Goal: Task Accomplishment & Management: Use online tool/utility

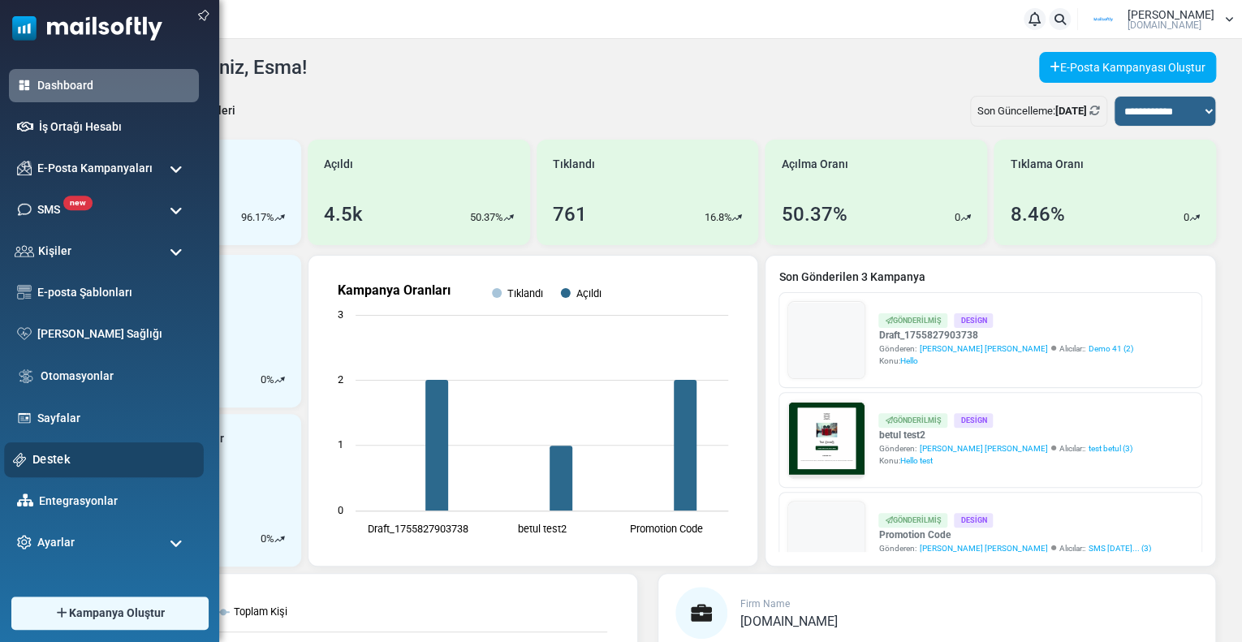
click at [63, 455] on link "Destek" at bounding box center [113, 460] width 162 height 18
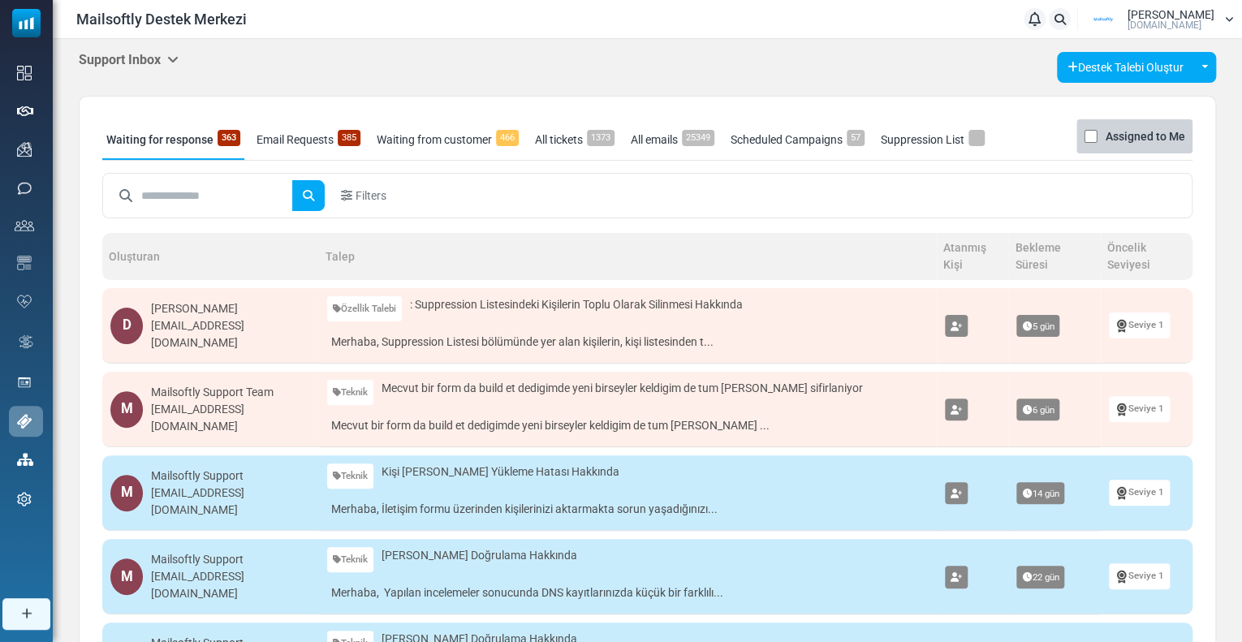
click at [140, 58] on h5 "Support Inbox" at bounding box center [129, 59] width 100 height 15
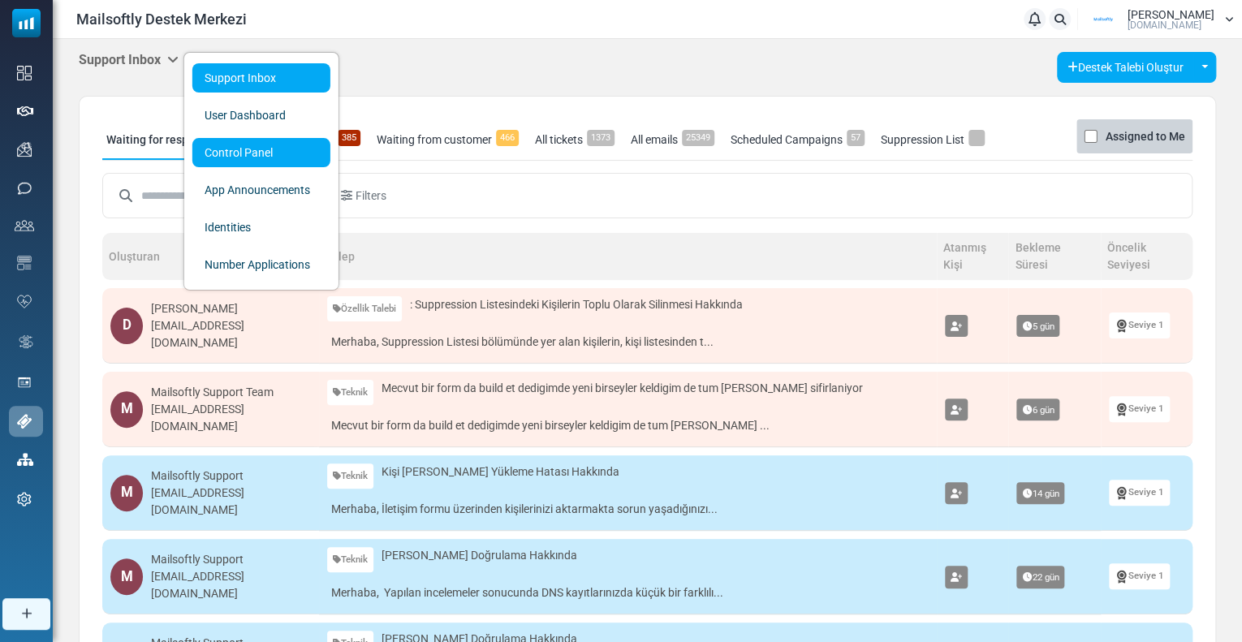
click at [214, 155] on link "Control Panel" at bounding box center [261, 152] width 138 height 29
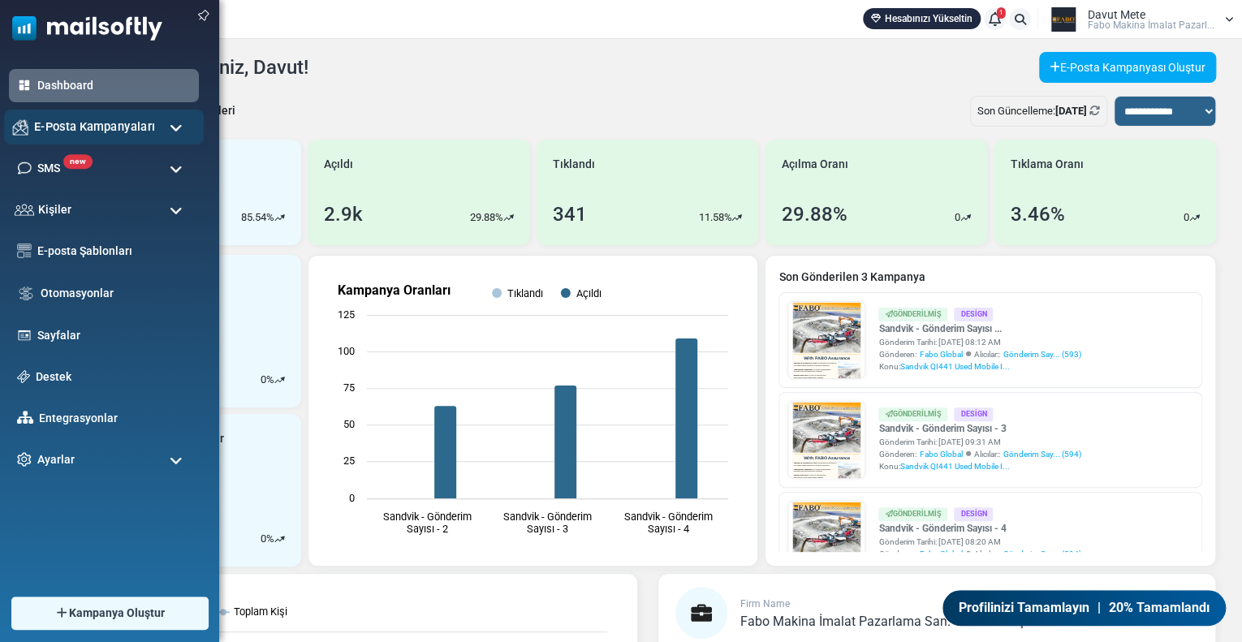
click at [59, 118] on span "E-Posta Kampanyaları" at bounding box center [94, 127] width 121 height 18
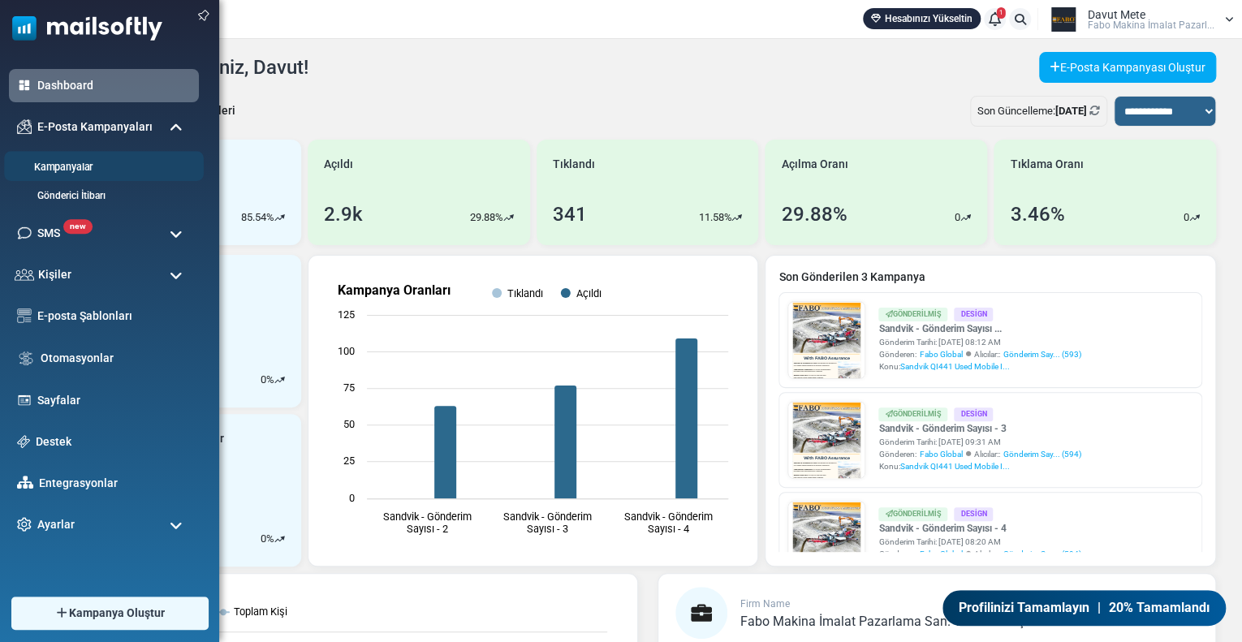
click at [81, 161] on link "Kampanyalar" at bounding box center [101, 167] width 195 height 15
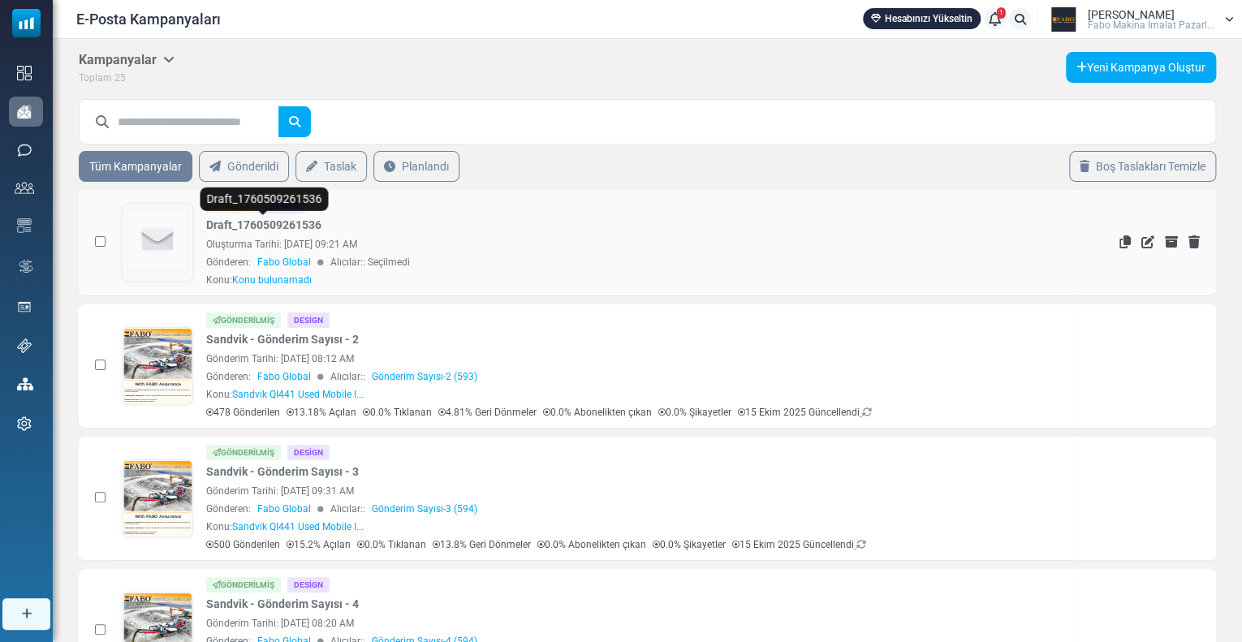
click at [287, 227] on link "Draft_1760509261536" at bounding box center [263, 225] width 115 height 17
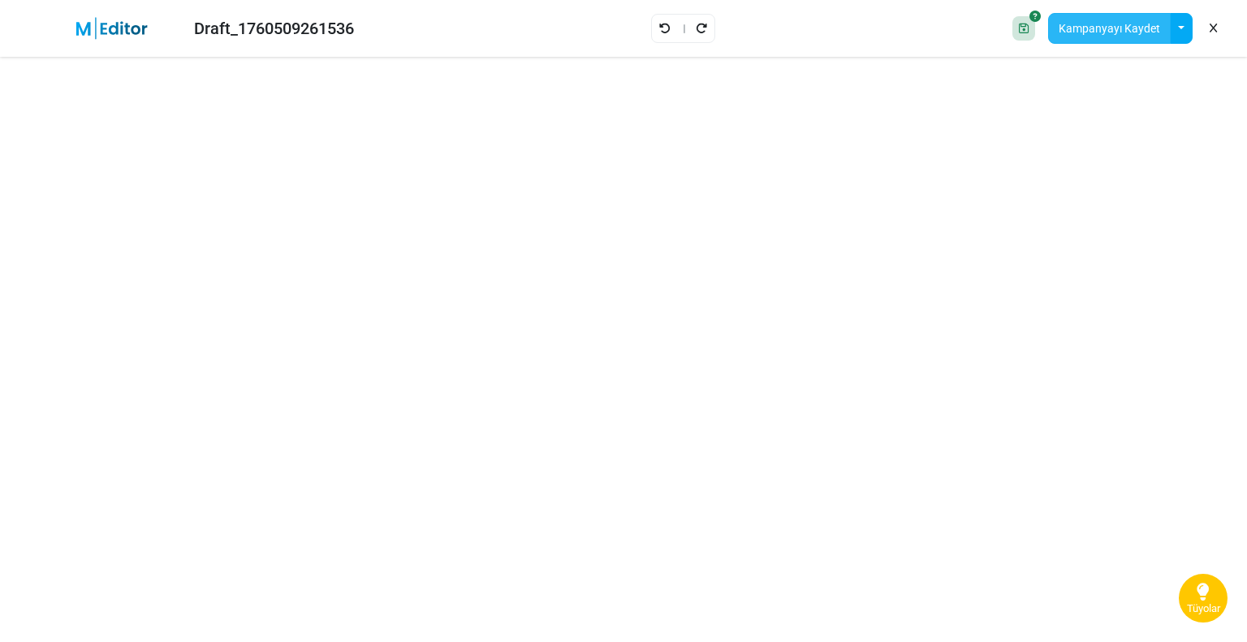
click at [1094, 31] on button "Kampanyayı Kaydet" at bounding box center [1109, 28] width 123 height 31
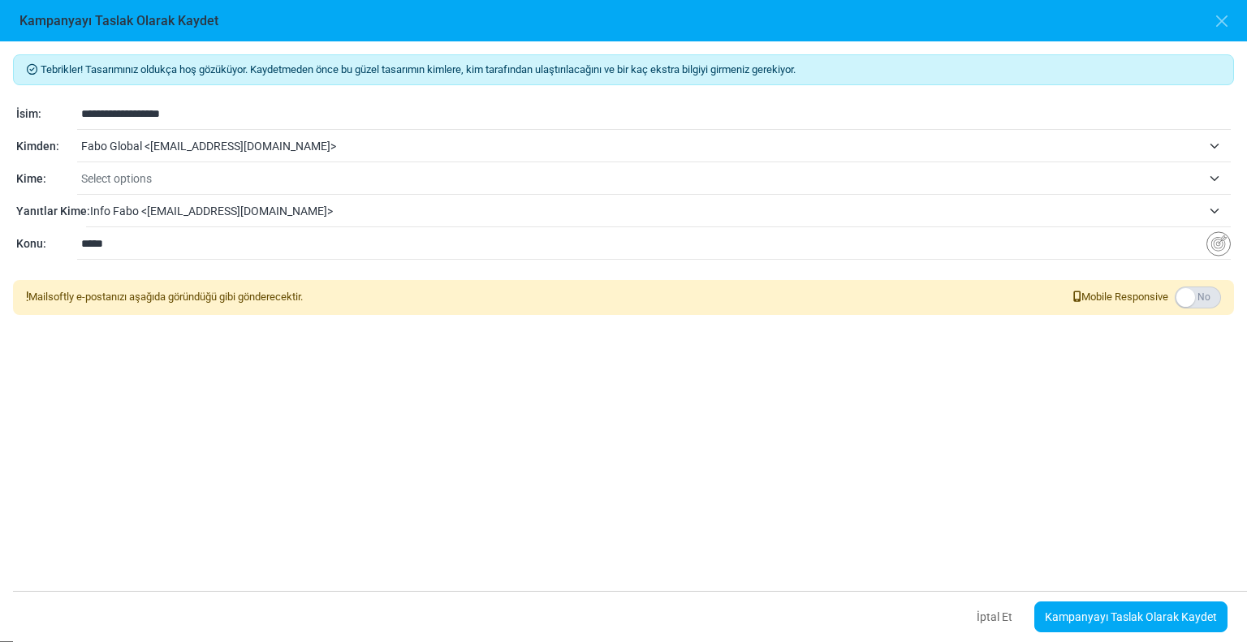
click at [136, 178] on span "Select options" at bounding box center [116, 178] width 71 height 13
click at [67, 205] on div "Yanıtlar Kime:" at bounding box center [51, 211] width 70 height 17
click at [144, 207] on span "Info Fabo <[EMAIL_ADDRESS][DOMAIN_NAME]>" at bounding box center [645, 210] width 1111 height 19
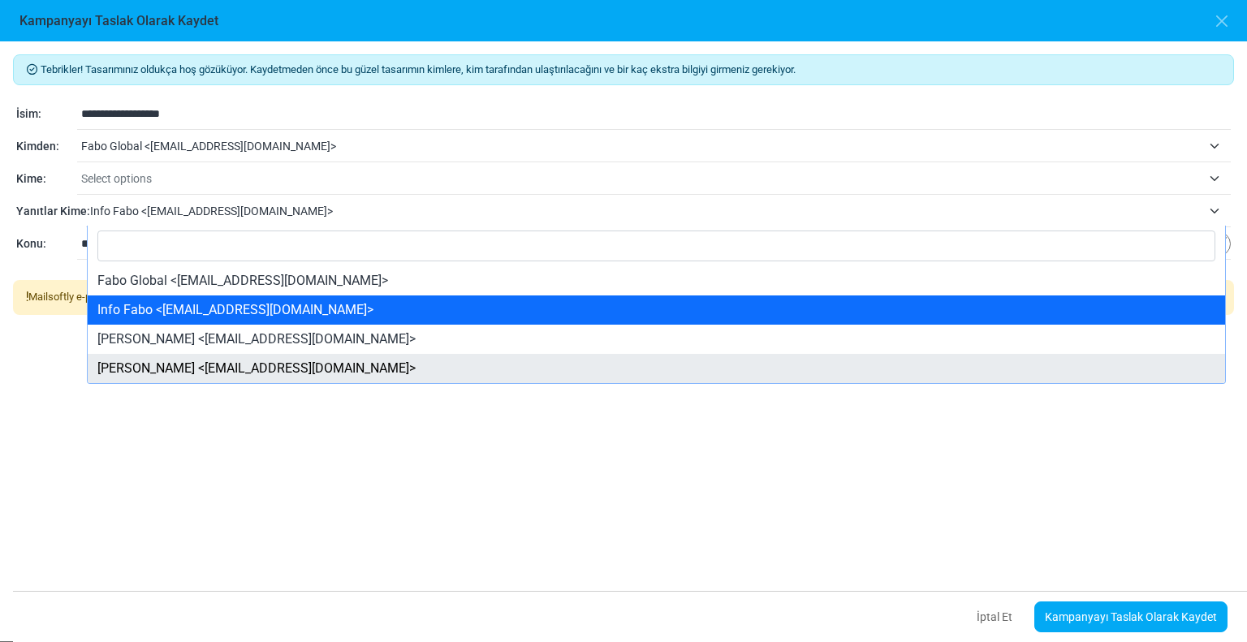
select select "**********"
